Goal: Information Seeking & Learning: Learn about a topic

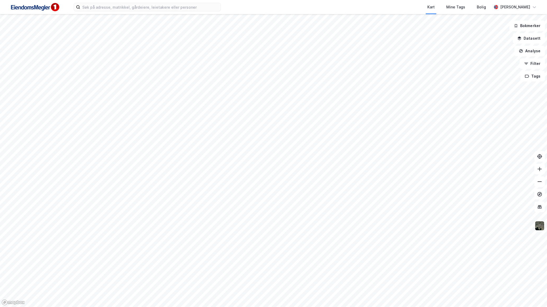
click at [106, 0] on div "Kart Mine Tags Bolig [PERSON_NAME]" at bounding box center [273, 7] width 547 height 14
click at [110, 13] on div "Kart Mine Tags Bolig [PERSON_NAME]" at bounding box center [273, 7] width 547 height 14
click at [110, 8] on input at bounding box center [150, 7] width 140 height 8
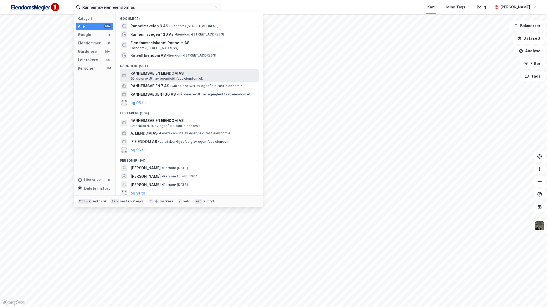
click at [157, 71] on span "RANHEIMSVEIEN EIENDOM AS" at bounding box center [193, 73] width 126 height 6
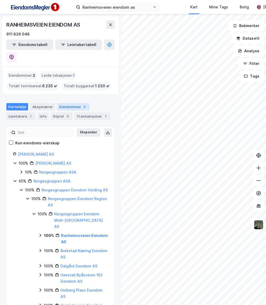
click at [70, 103] on div "Eiendommer 3" at bounding box center [73, 106] width 32 height 7
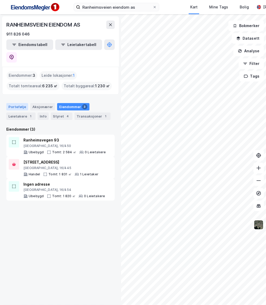
click at [25, 103] on div "Portefølje" at bounding box center [17, 106] width 22 height 7
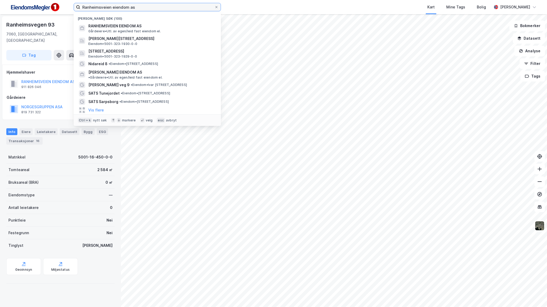
drag, startPoint x: 152, startPoint y: 9, endPoint x: 25, endPoint y: 9, distance: 127.0
click at [25, 9] on div "Ranheimsveien eiendom as [GEOGRAPHIC_DATA] søk (100) RANHEIMSVEIEN EIENDOM AS […" at bounding box center [273, 7] width 547 height 14
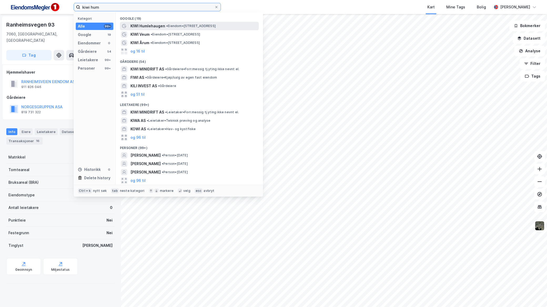
type input "kiwi hum"
click at [164, 27] on span "KIWI Humlehaugen" at bounding box center [147, 26] width 35 height 6
